Goal: Information Seeking & Learning: Find specific fact

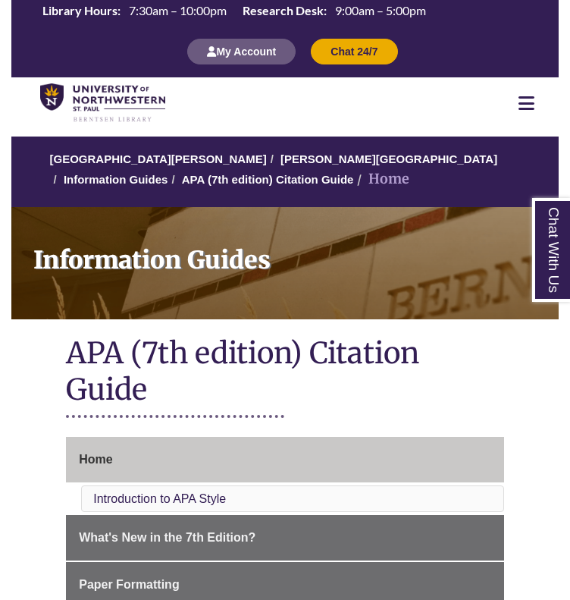
click at [549, 97] on div at bounding box center [527, 103] width 64 height 18
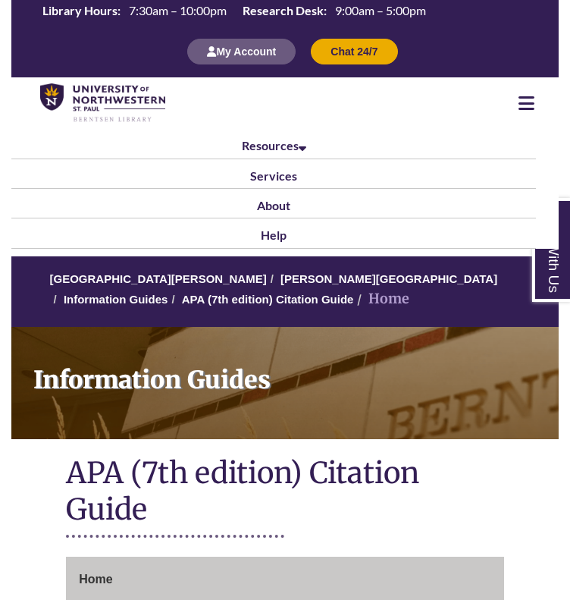
click at [529, 102] on icon at bounding box center [527, 103] width 16 height 18
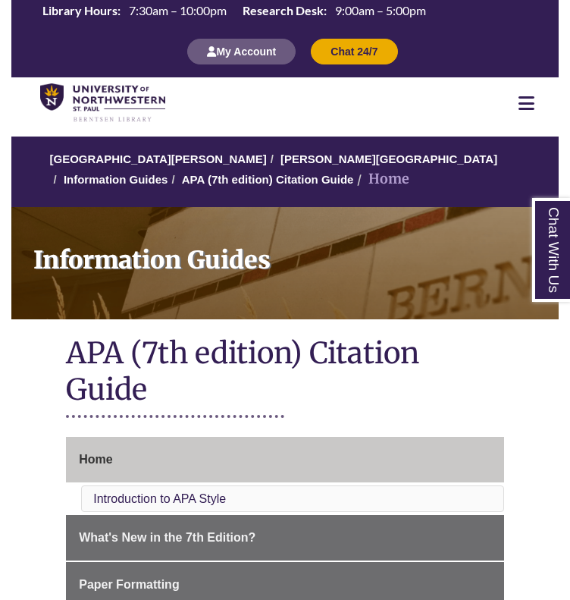
click at [529, 102] on icon at bounding box center [527, 103] width 16 height 18
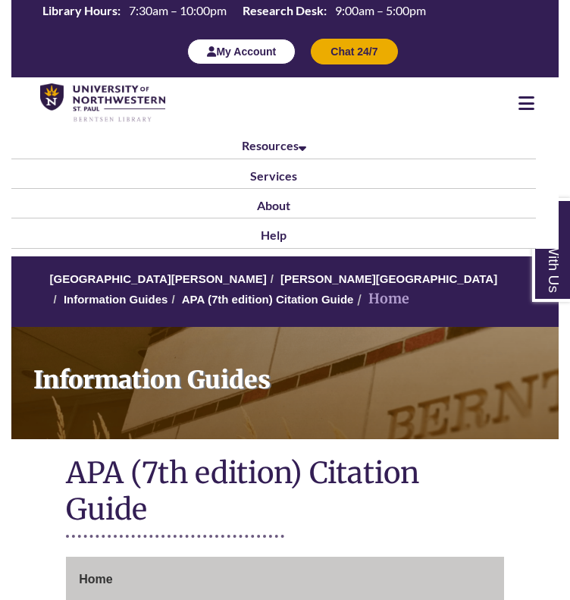
click at [259, 46] on button "My Account" at bounding box center [241, 52] width 108 height 26
click at [251, 63] on button "My Account" at bounding box center [241, 52] width 108 height 26
click at [523, 97] on icon at bounding box center [527, 103] width 16 height 18
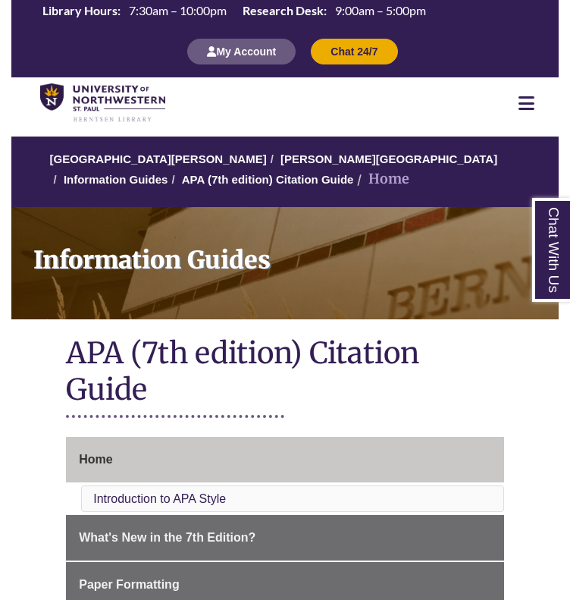
click at [526, 99] on icon at bounding box center [527, 103] width 16 height 18
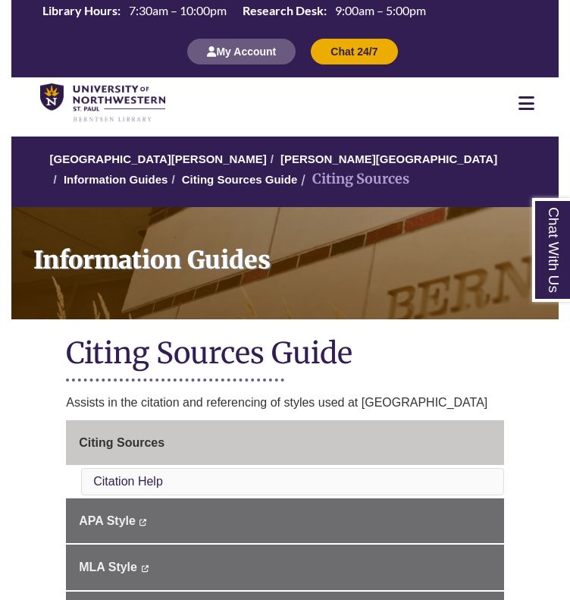
click at [536, 102] on div at bounding box center [527, 103] width 64 height 18
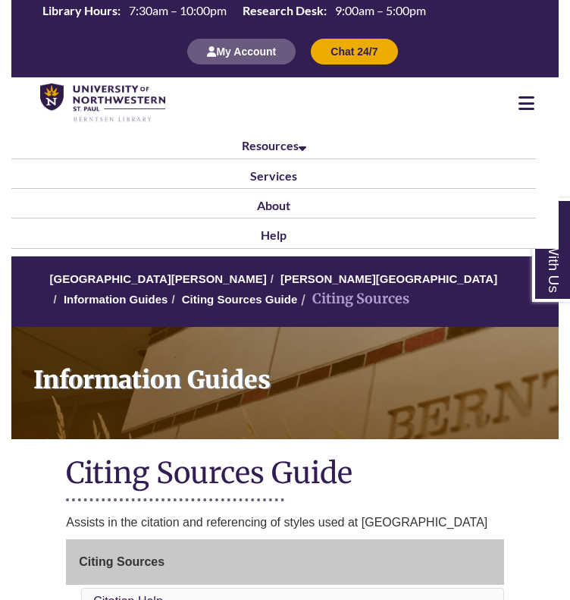
click at [529, 102] on icon at bounding box center [527, 103] width 16 height 18
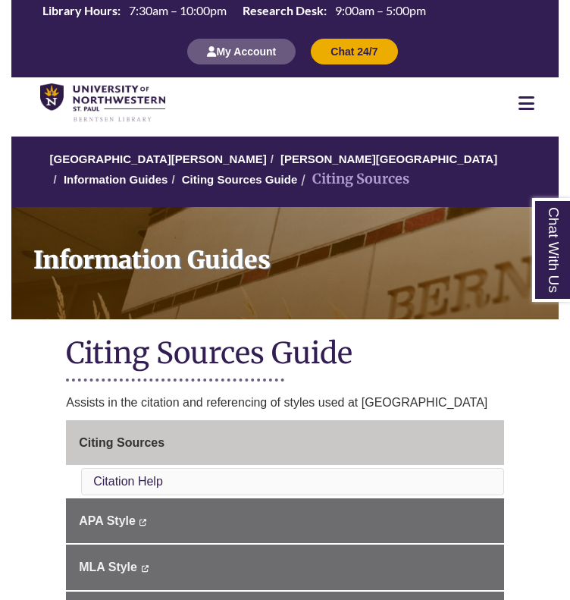
click at [529, 102] on icon at bounding box center [527, 103] width 16 height 18
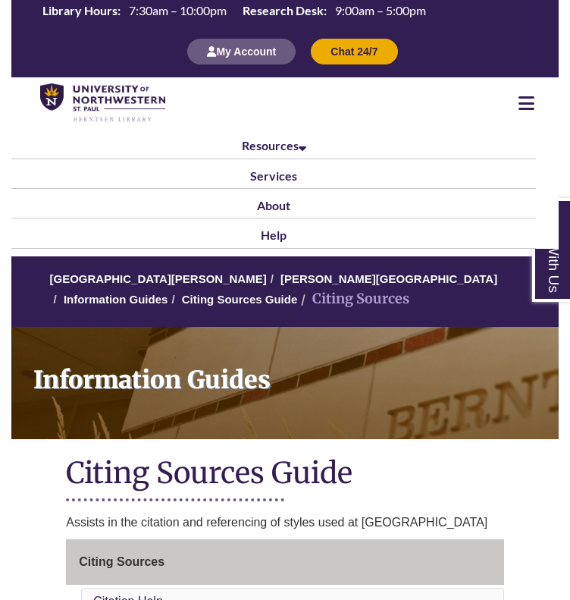
click at [526, 106] on icon at bounding box center [527, 103] width 16 height 18
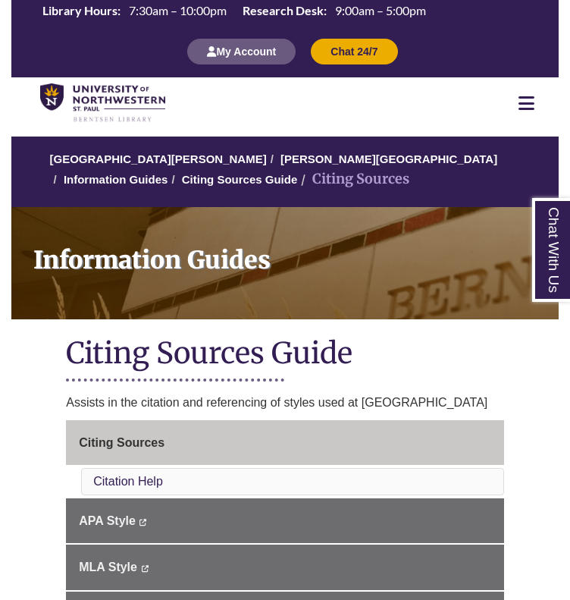
click at [526, 106] on icon at bounding box center [527, 103] width 16 height 18
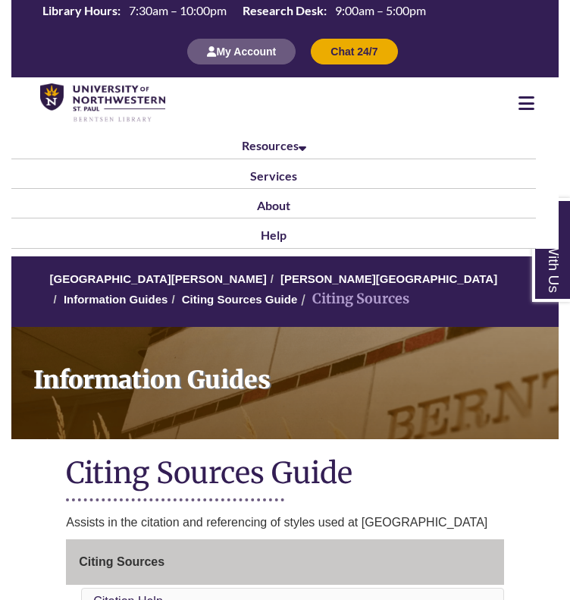
click at [526, 106] on icon at bounding box center [527, 103] width 16 height 18
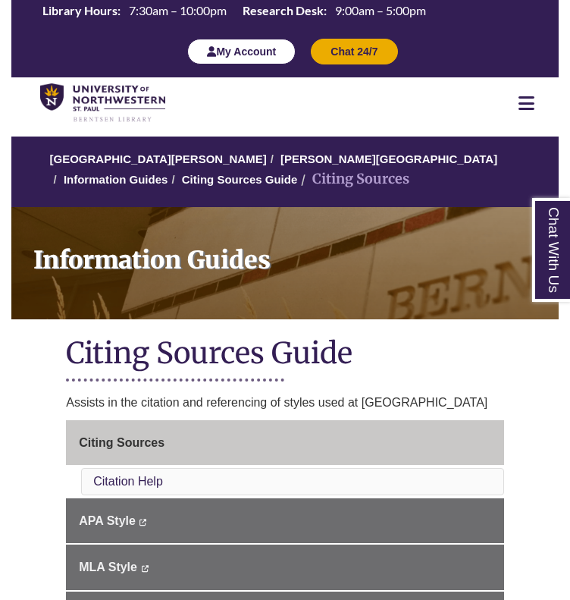
click at [237, 44] on button "My Account" at bounding box center [241, 52] width 108 height 26
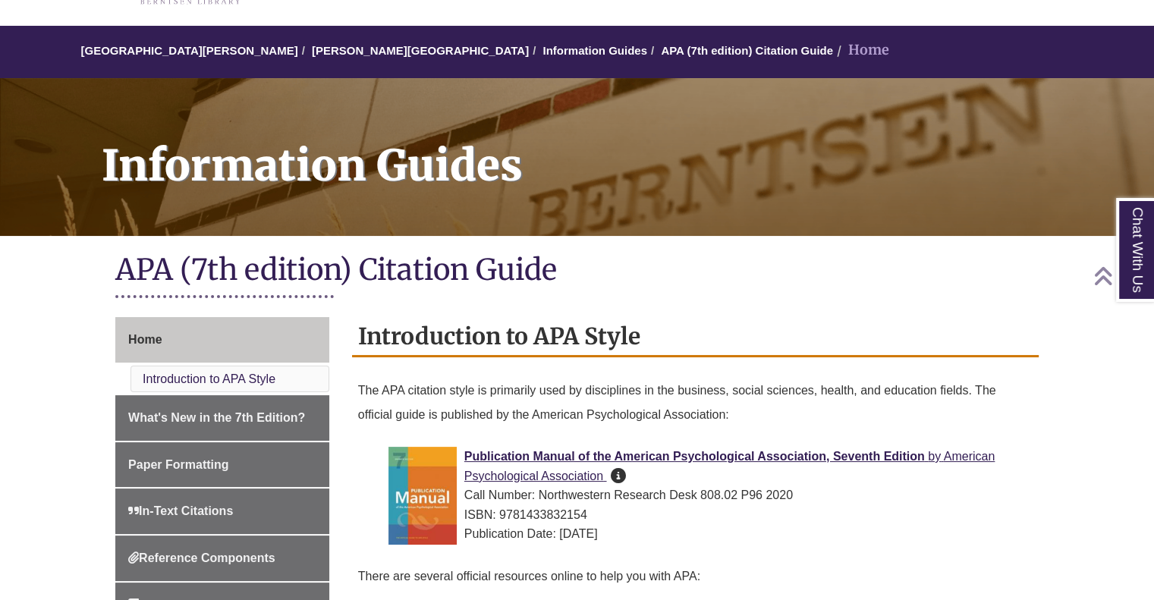
scroll to position [108, 0]
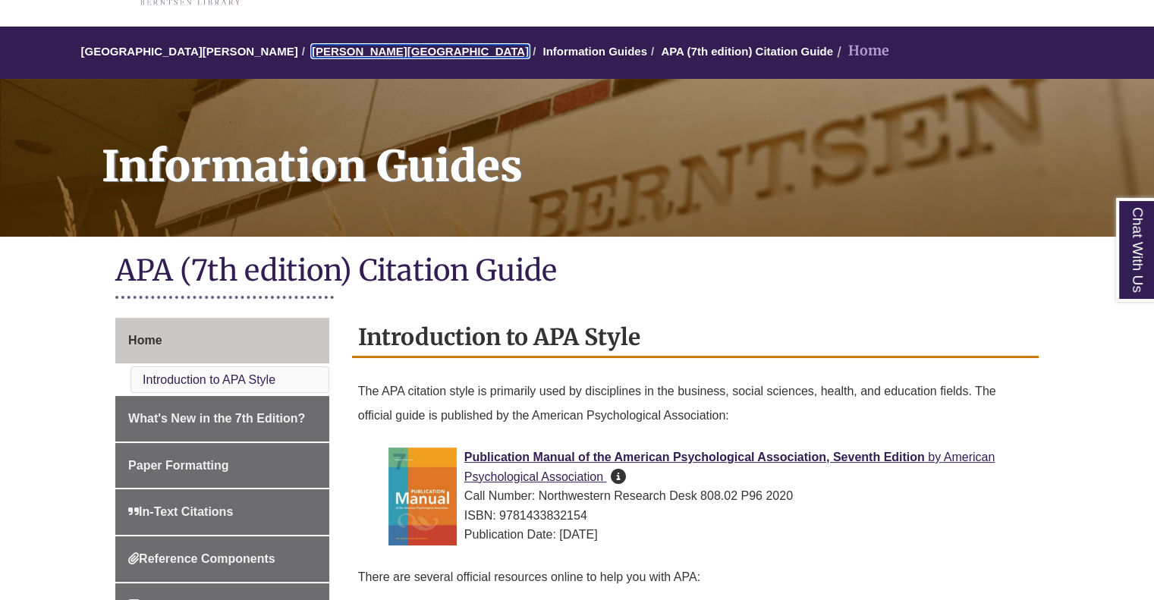
click at [360, 57] on link "[PERSON_NAME][GEOGRAPHIC_DATA]" at bounding box center [420, 51] width 217 height 13
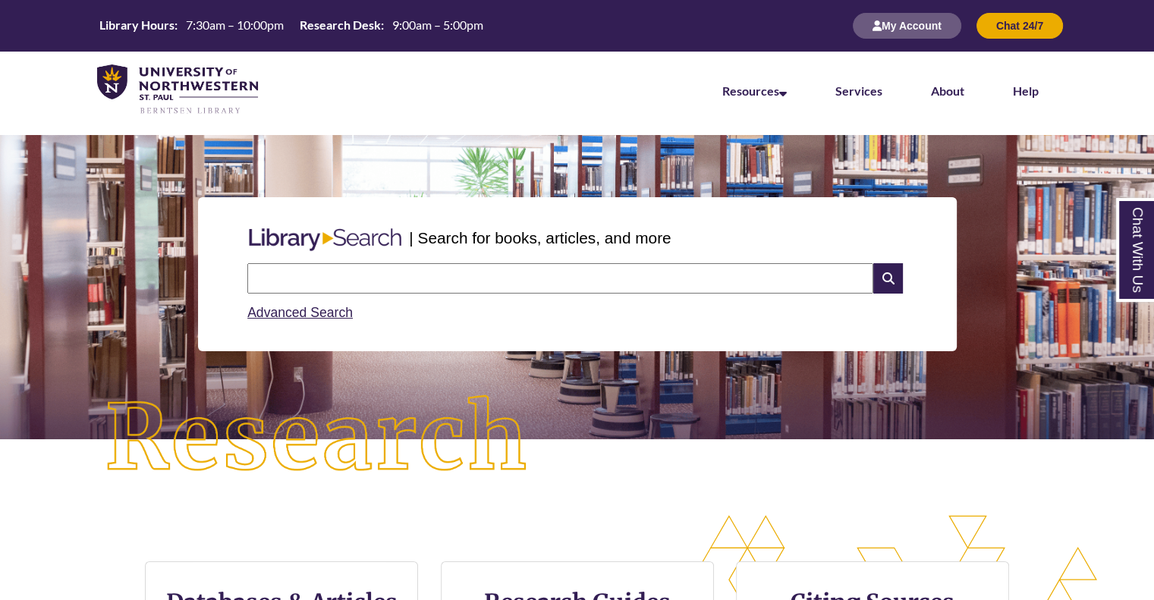
click at [356, 275] on input "text" at bounding box center [560, 278] width 626 height 30
type input "**********"
click at [900, 278] on icon at bounding box center [887, 278] width 29 height 30
